Goal: Information Seeking & Learning: Learn about a topic

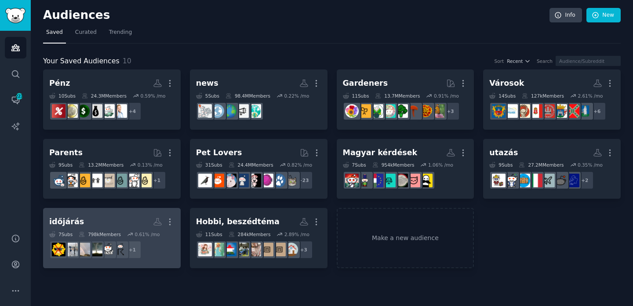
click at [126, 221] on h2 "időjárás More" at bounding box center [111, 221] width 125 height 15
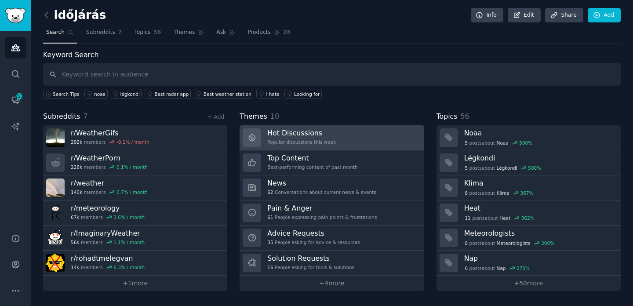
click at [297, 134] on h3 "Hot Discussions" at bounding box center [301, 132] width 69 height 9
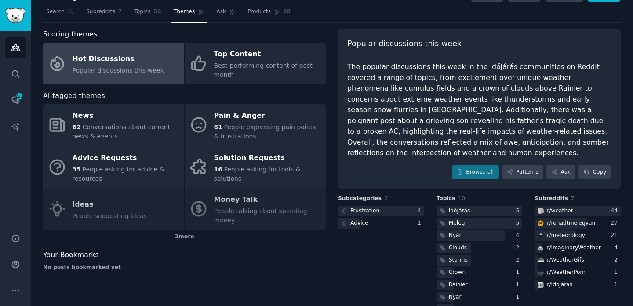
scroll to position [23, 0]
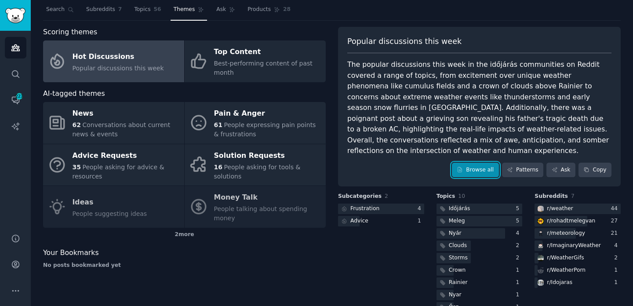
click at [479, 163] on link "Browse all" at bounding box center [475, 170] width 47 height 15
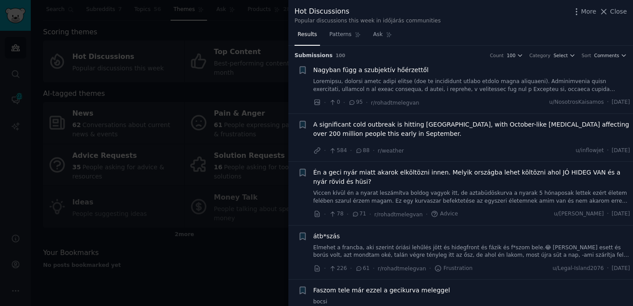
scroll to position [6, 0]
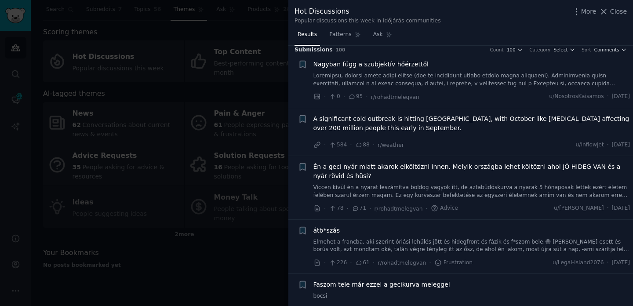
click at [402, 64] on span "Nagyban függ a szubjektív hőérzettől" at bounding box center [371, 64] width 115 height 9
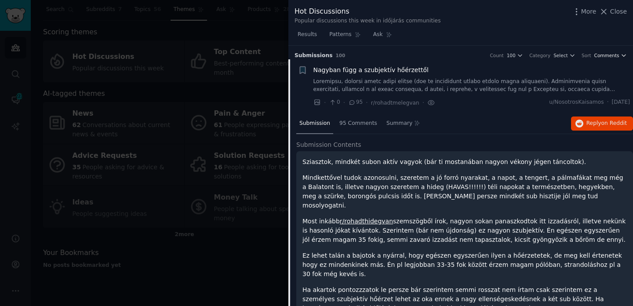
click at [621, 57] on icon "button" at bounding box center [624, 55] width 6 height 6
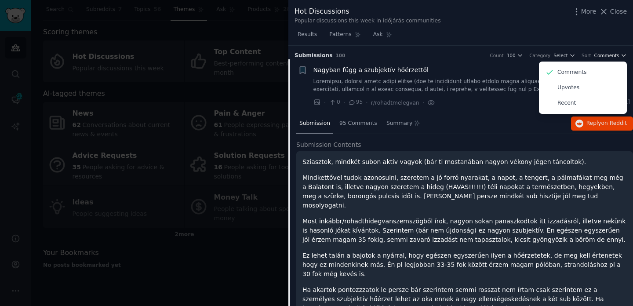
click at [621, 57] on icon "button" at bounding box center [624, 55] width 6 height 6
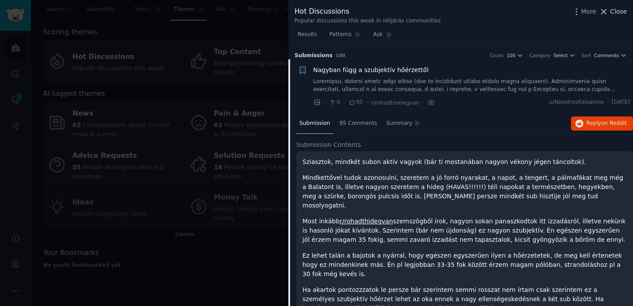
click at [606, 14] on icon at bounding box center [603, 11] width 9 height 9
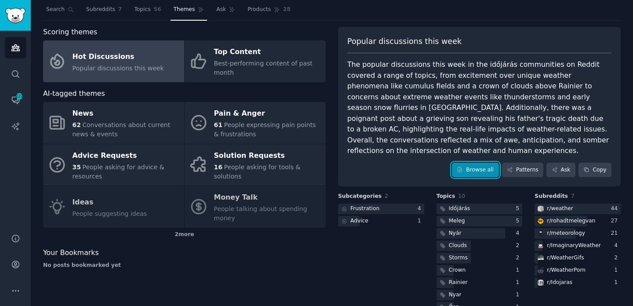
click at [472, 163] on link "Browse all" at bounding box center [475, 170] width 47 height 15
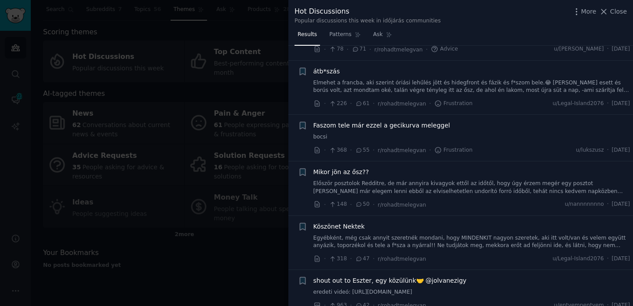
scroll to position [165, 0]
click at [620, 18] on div "Hot Discussions Popular discussions this week in időjárás communities More Close" at bounding box center [461, 15] width 333 height 18
click at [618, 7] on span "Close" at bounding box center [618, 11] width 17 height 9
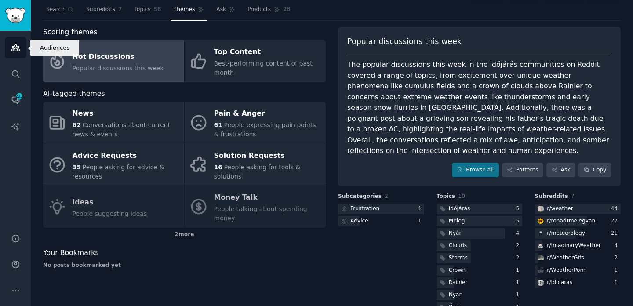
click at [12, 46] on icon "Sidebar" at bounding box center [15, 48] width 8 height 6
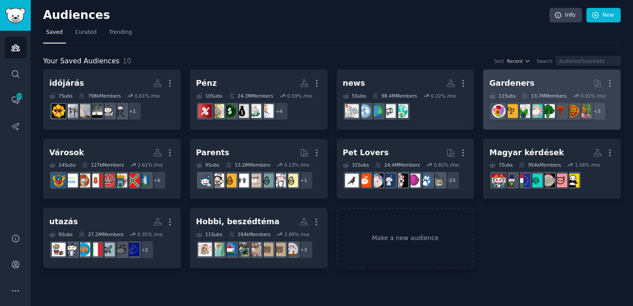
click at [517, 85] on div "Gardeners" at bounding box center [512, 83] width 45 height 11
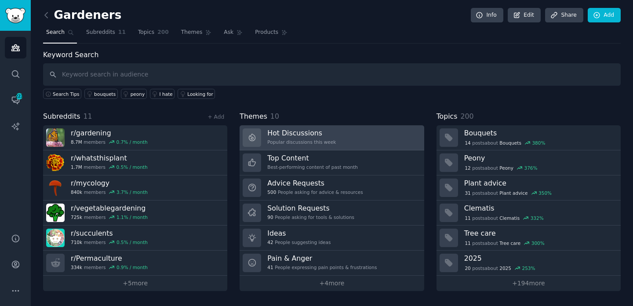
click at [323, 135] on h3 "Hot Discussions" at bounding box center [301, 132] width 69 height 9
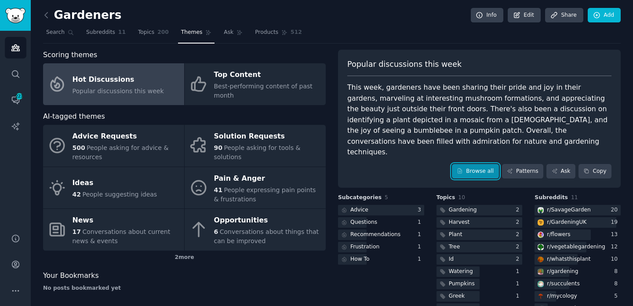
click at [463, 164] on link "Browse all" at bounding box center [475, 171] width 47 height 15
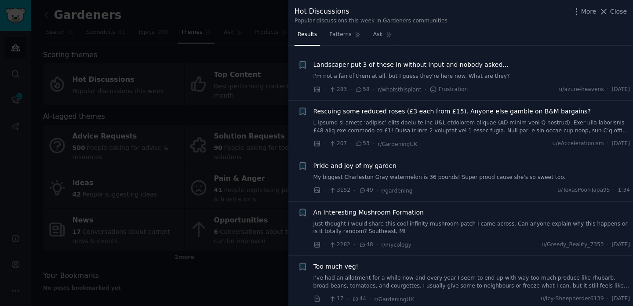
scroll to position [263, 0]
click at [386, 208] on span "An Interesting Mushroom Formation" at bounding box center [369, 212] width 110 height 9
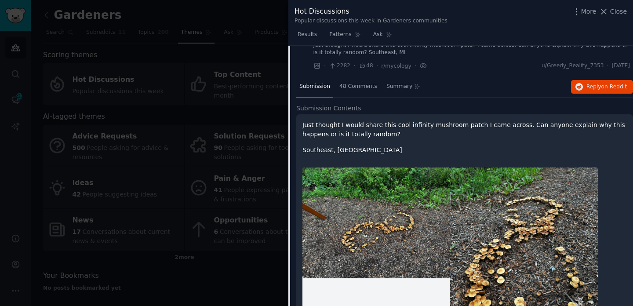
scroll to position [398, 0]
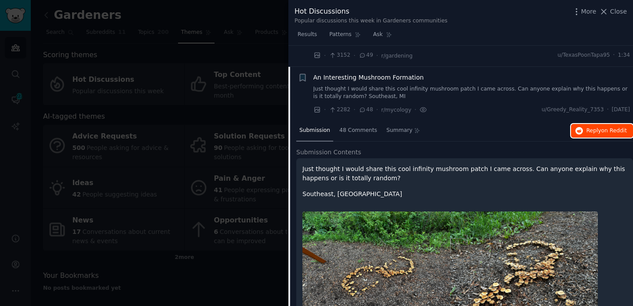
click at [598, 127] on span "Reply on Reddit" at bounding box center [607, 131] width 40 height 8
click at [613, 14] on span "Close" at bounding box center [618, 11] width 17 height 9
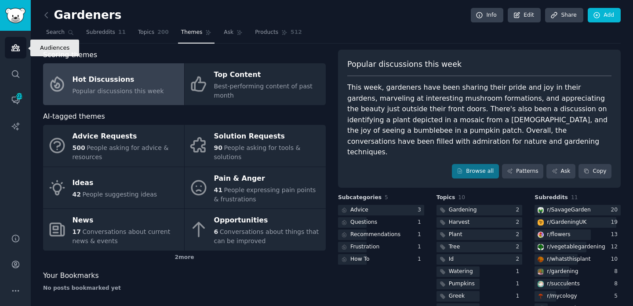
click at [11, 51] on icon "Sidebar" at bounding box center [15, 47] width 9 height 9
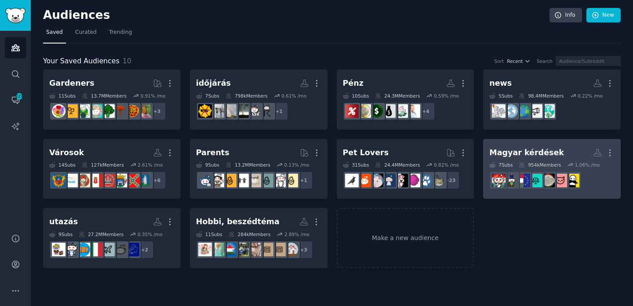
click at [539, 155] on div "Magyar kérdések" at bounding box center [527, 152] width 75 height 11
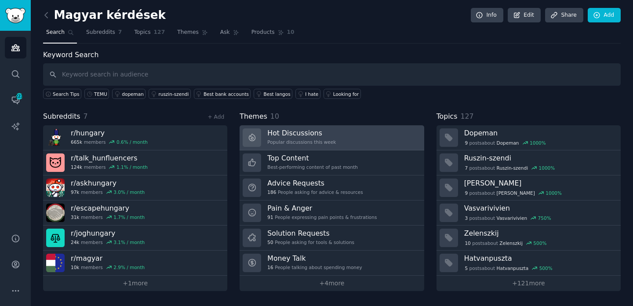
click at [297, 136] on h3 "Hot Discussions" at bounding box center [301, 132] width 69 height 9
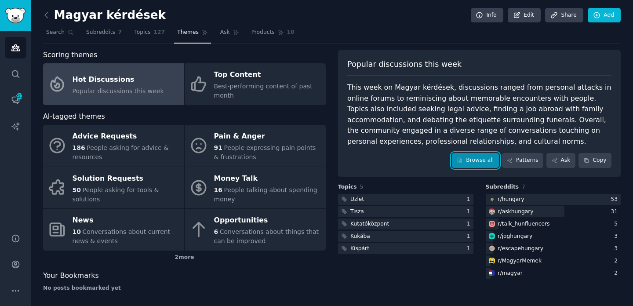
click at [487, 158] on link "Browse all" at bounding box center [475, 160] width 47 height 15
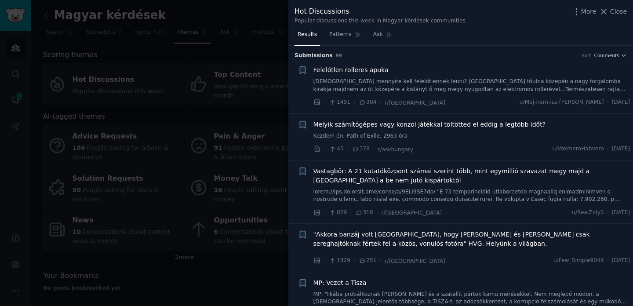
click at [373, 69] on span "Felelőtlen rolleres apuka" at bounding box center [351, 70] width 75 height 9
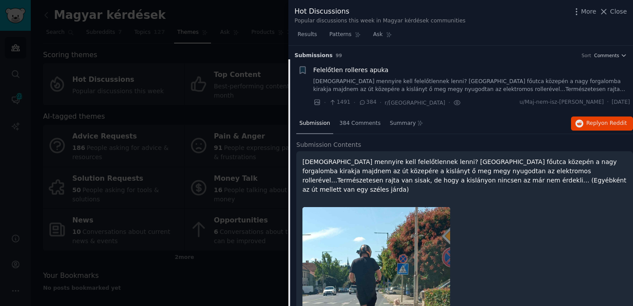
scroll to position [14, 0]
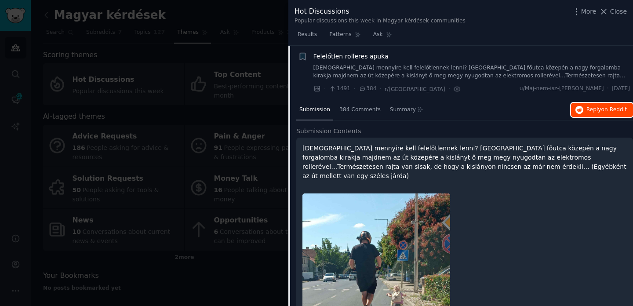
click at [596, 111] on span "Reply on Reddit" at bounding box center [607, 110] width 40 height 8
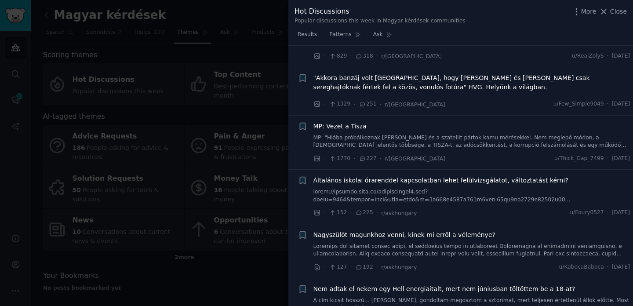
scroll to position [471, 0]
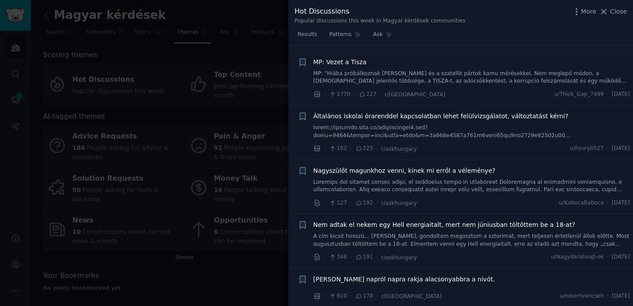
click at [466, 166] on span "Nagyszülőt magunkhoz venni, kinek mi erről a véleménye?" at bounding box center [405, 170] width 182 height 9
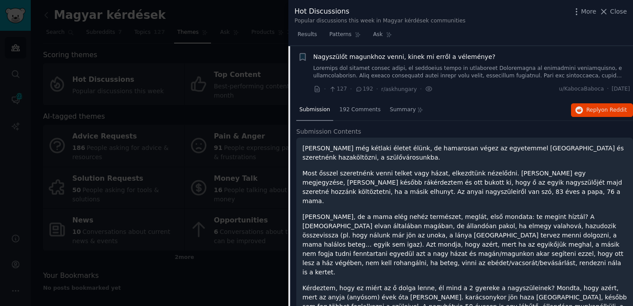
scroll to position [335, 0]
click at [621, 107] on span "on Reddit" at bounding box center [615, 109] width 26 height 6
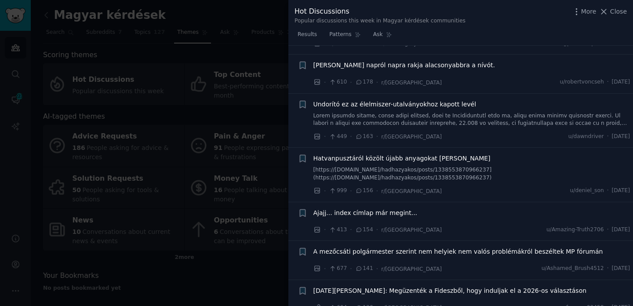
scroll to position [876, 0]
click at [258, 84] on div at bounding box center [316, 153] width 633 height 306
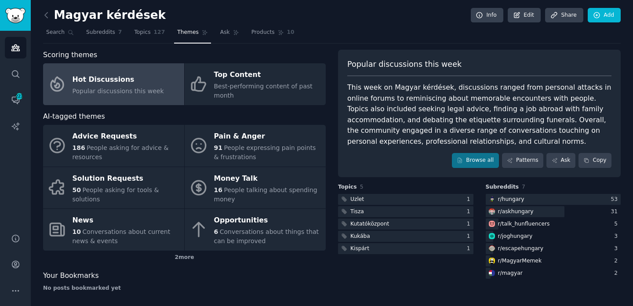
click at [258, 84] on span "Best-performing content of past month" at bounding box center [263, 91] width 99 height 16
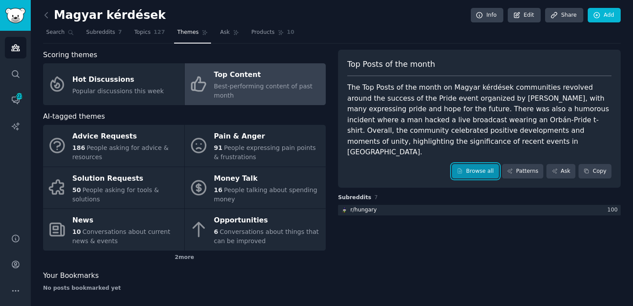
click at [476, 164] on link "Browse all" at bounding box center [475, 171] width 47 height 15
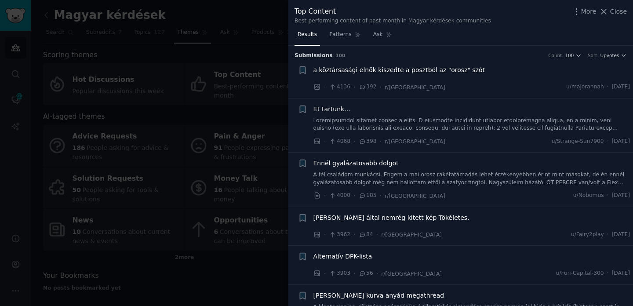
scroll to position [8, 0]
